Goal: Navigation & Orientation: Understand site structure

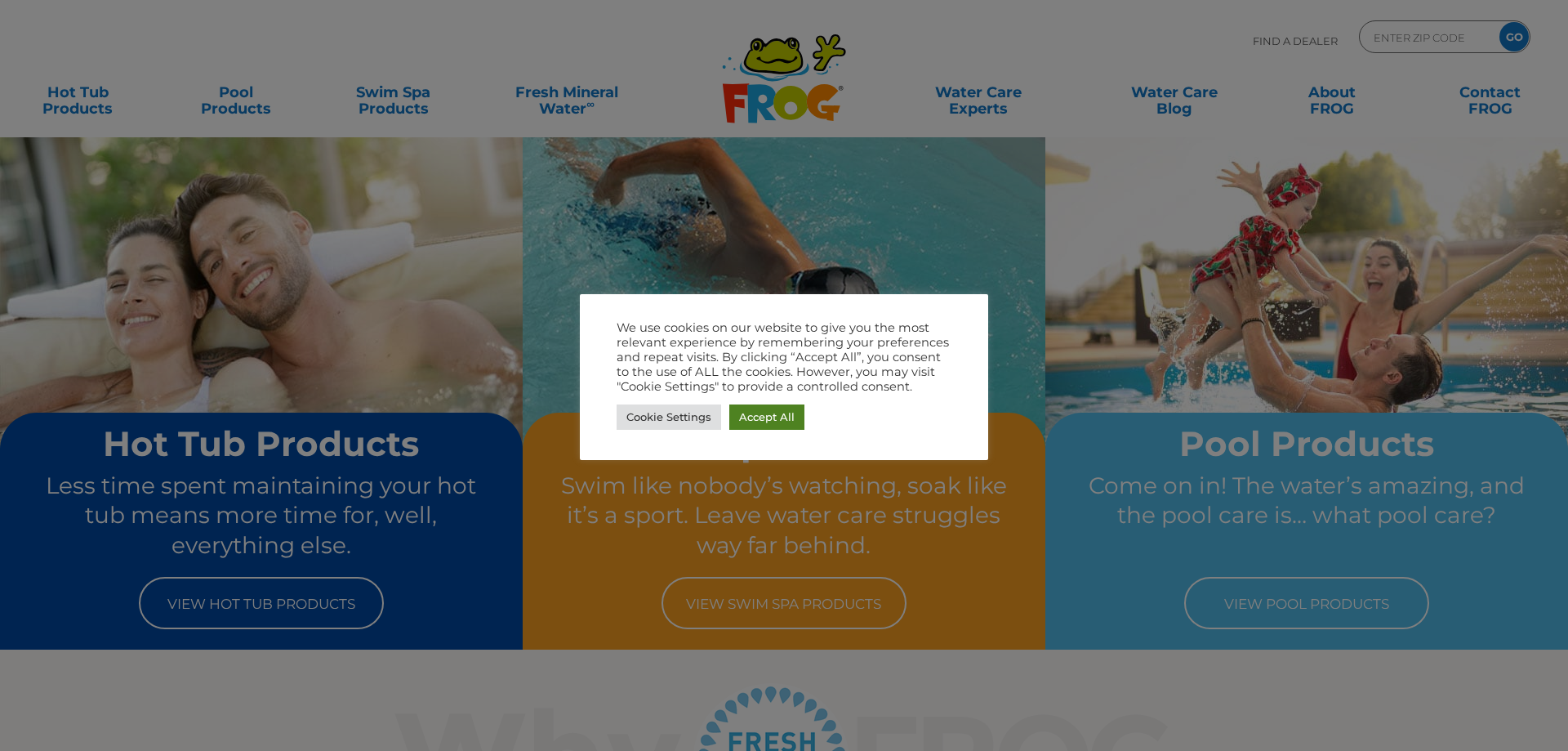
click at [773, 409] on link "Accept All" at bounding box center [767, 417] width 75 height 25
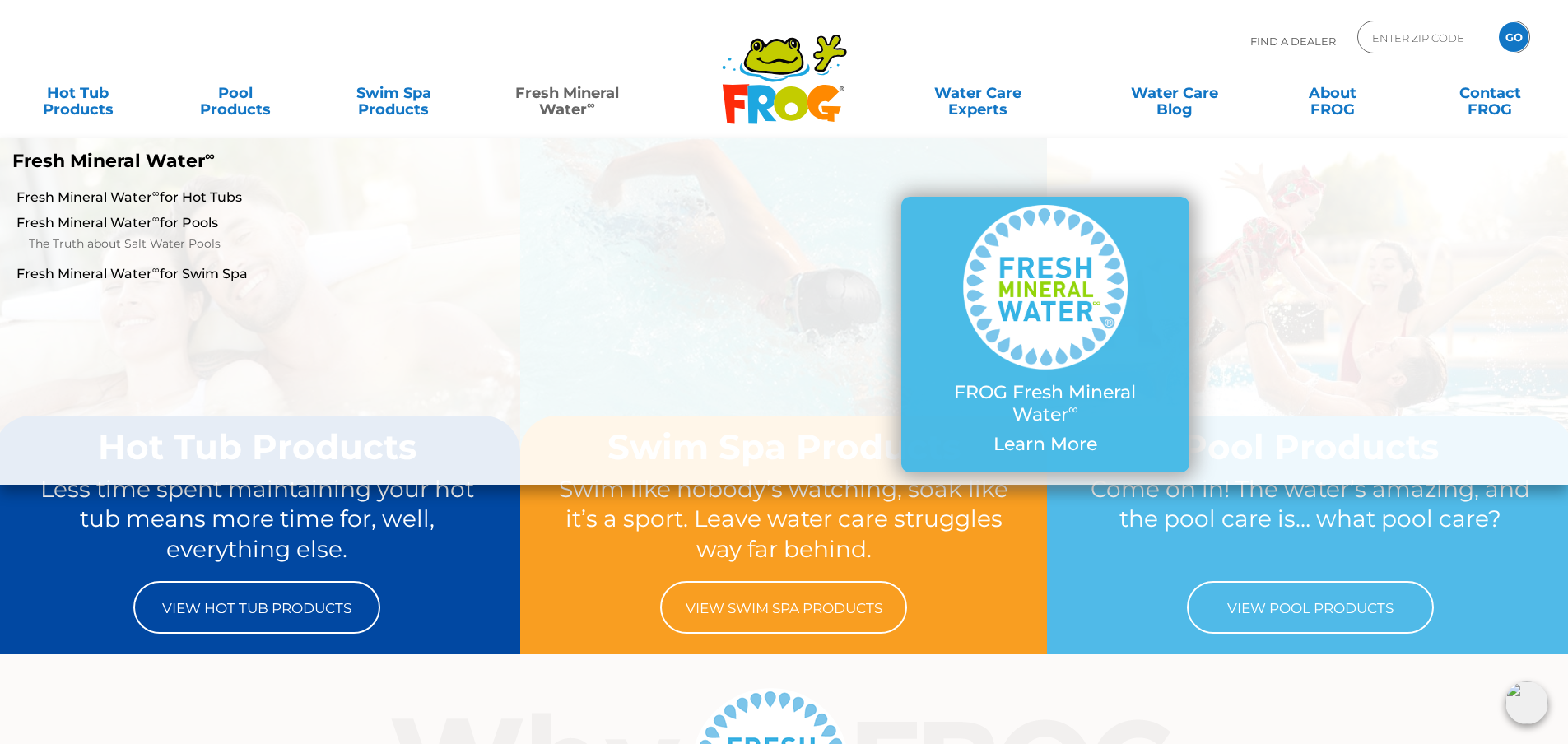
click at [576, 99] on link "Fresh Mineral Water ∞" at bounding box center [566, 93] width 154 height 33
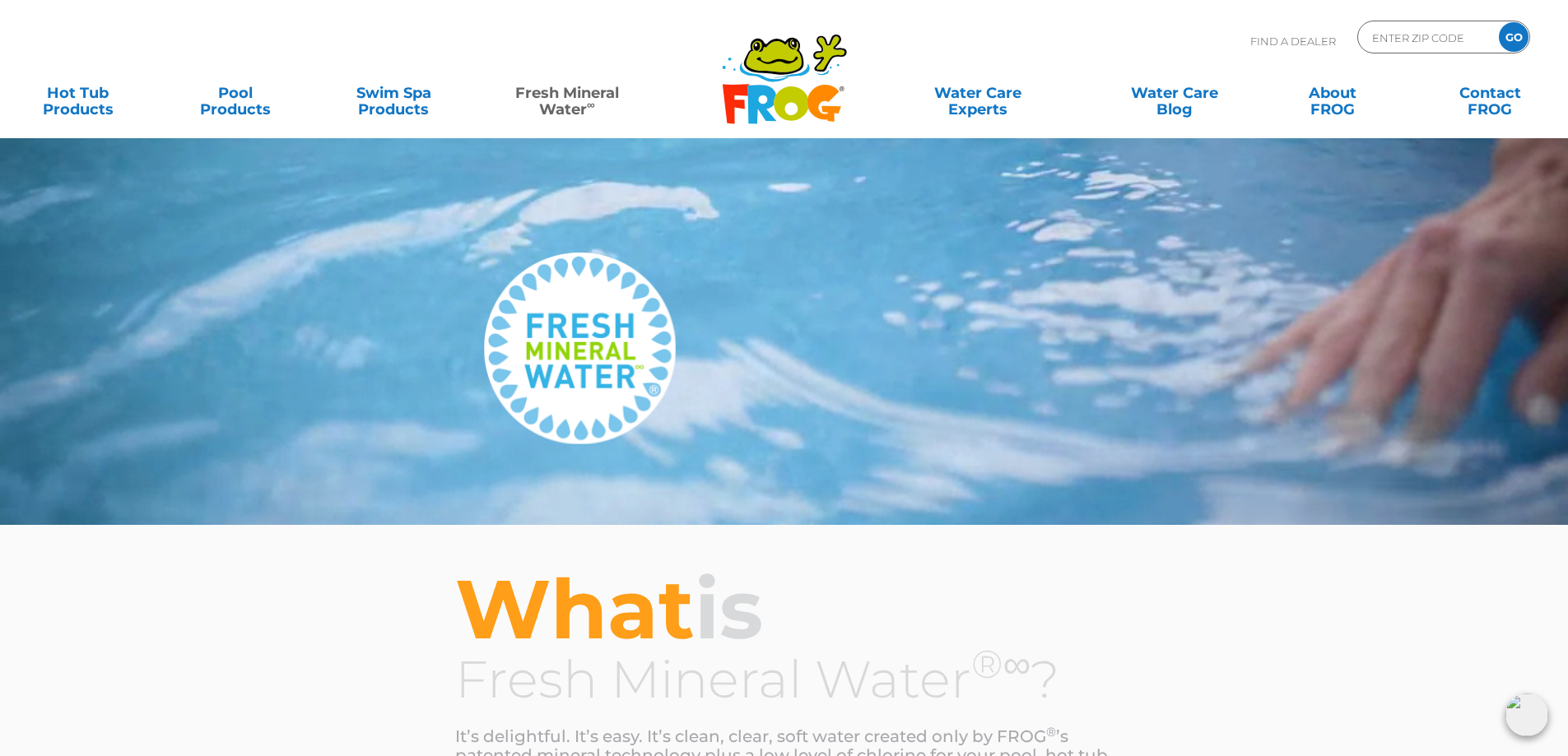
click at [764, 92] on icon at bounding box center [761, 104] width 29 height 39
